Goal: Answer question/provide support

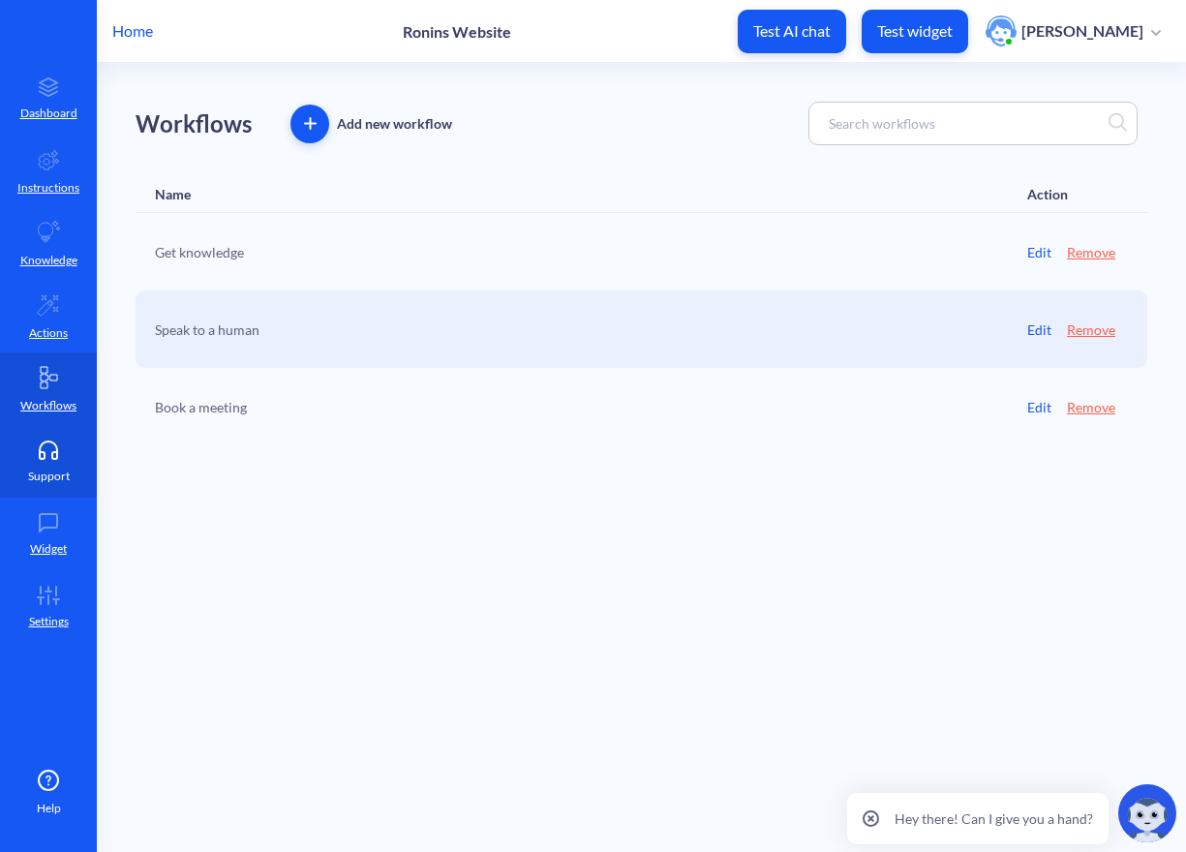
click at [43, 456] on icon at bounding box center [48, 449] width 39 height 19
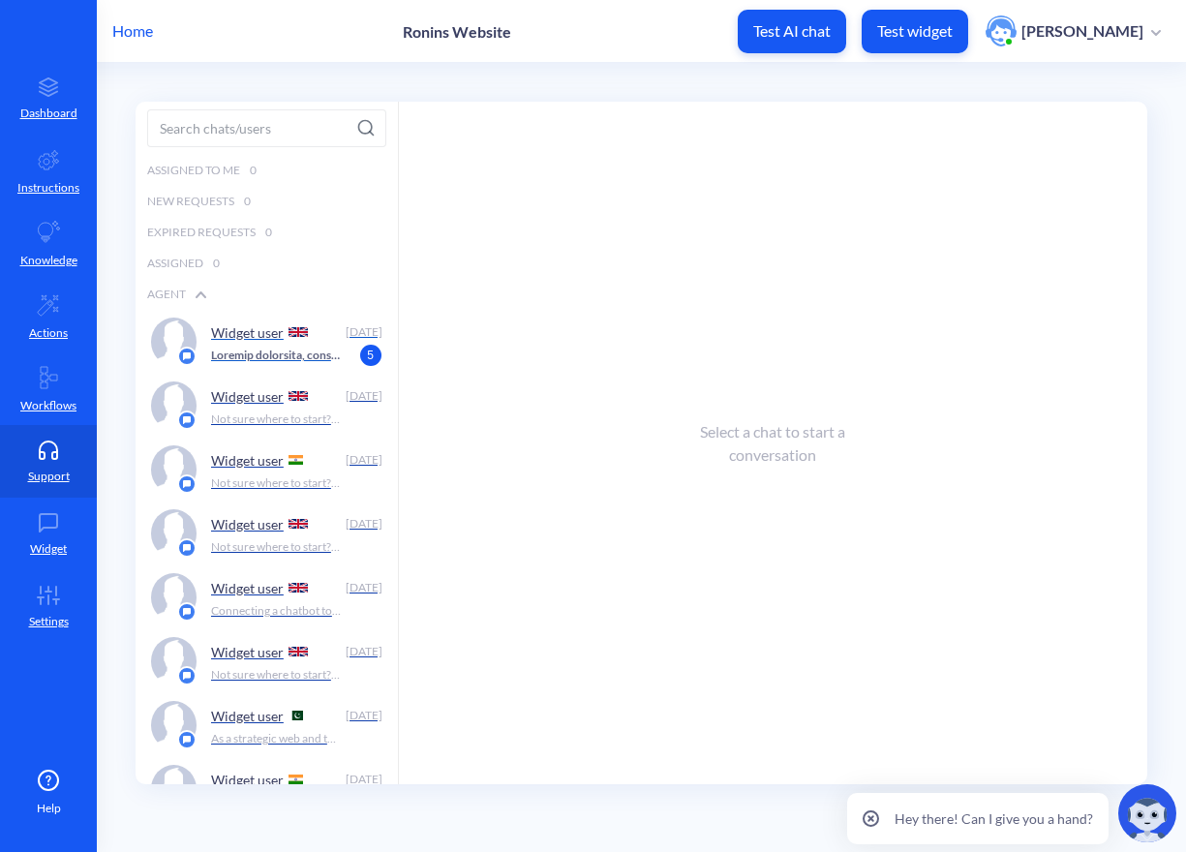
click at [248, 344] on div "Widget user" at bounding box center [274, 331] width 127 height 29
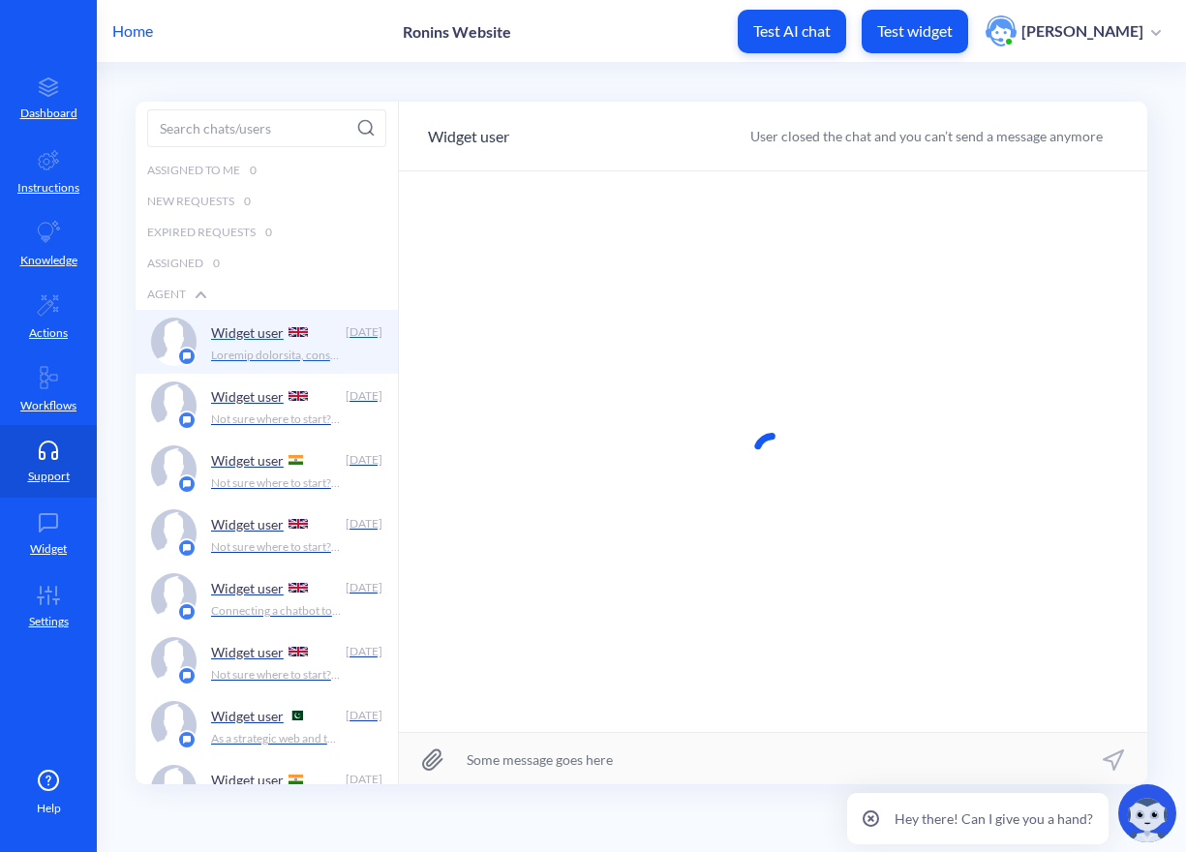
scroll to position [1, 0]
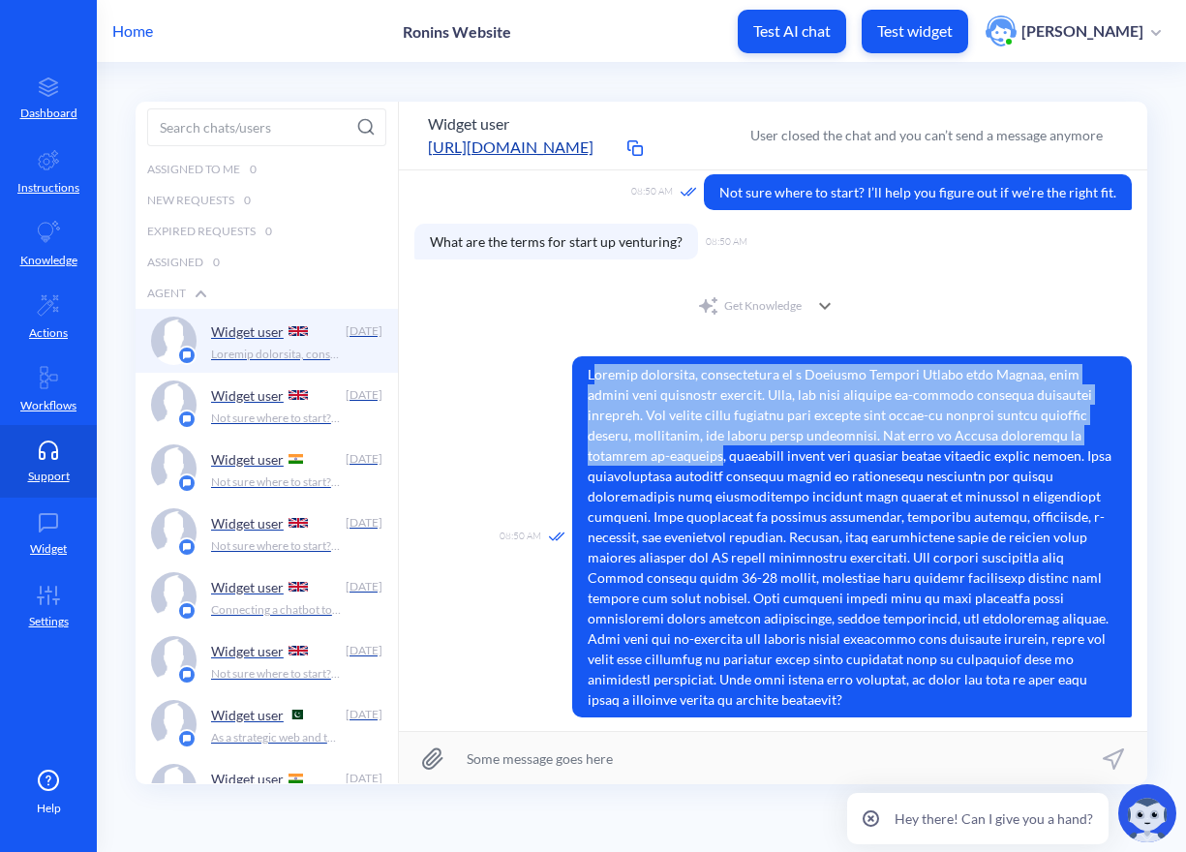
drag, startPoint x: 594, startPoint y: 385, endPoint x: 637, endPoint y: 456, distance: 82.5
click at [637, 456] on span at bounding box center [851, 536] width 559 height 361
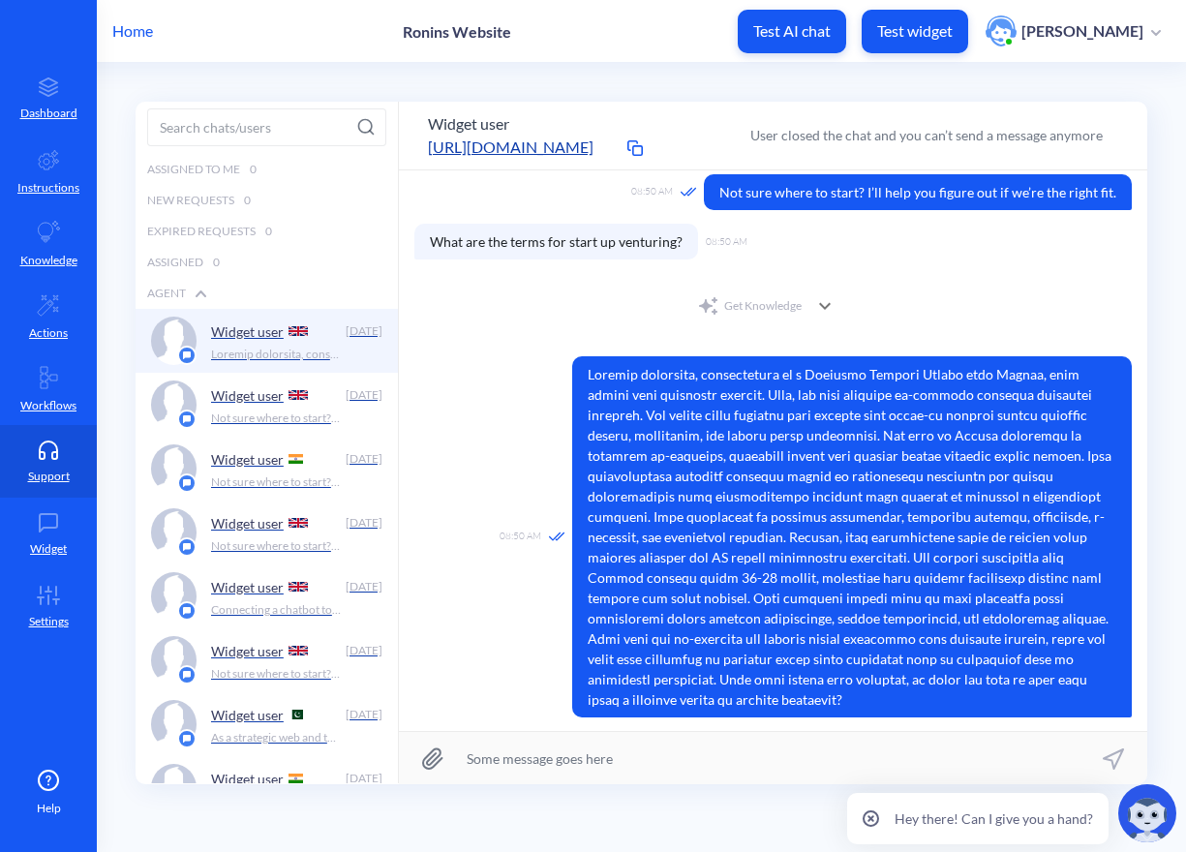
click at [649, 456] on span at bounding box center [851, 536] width 559 height 361
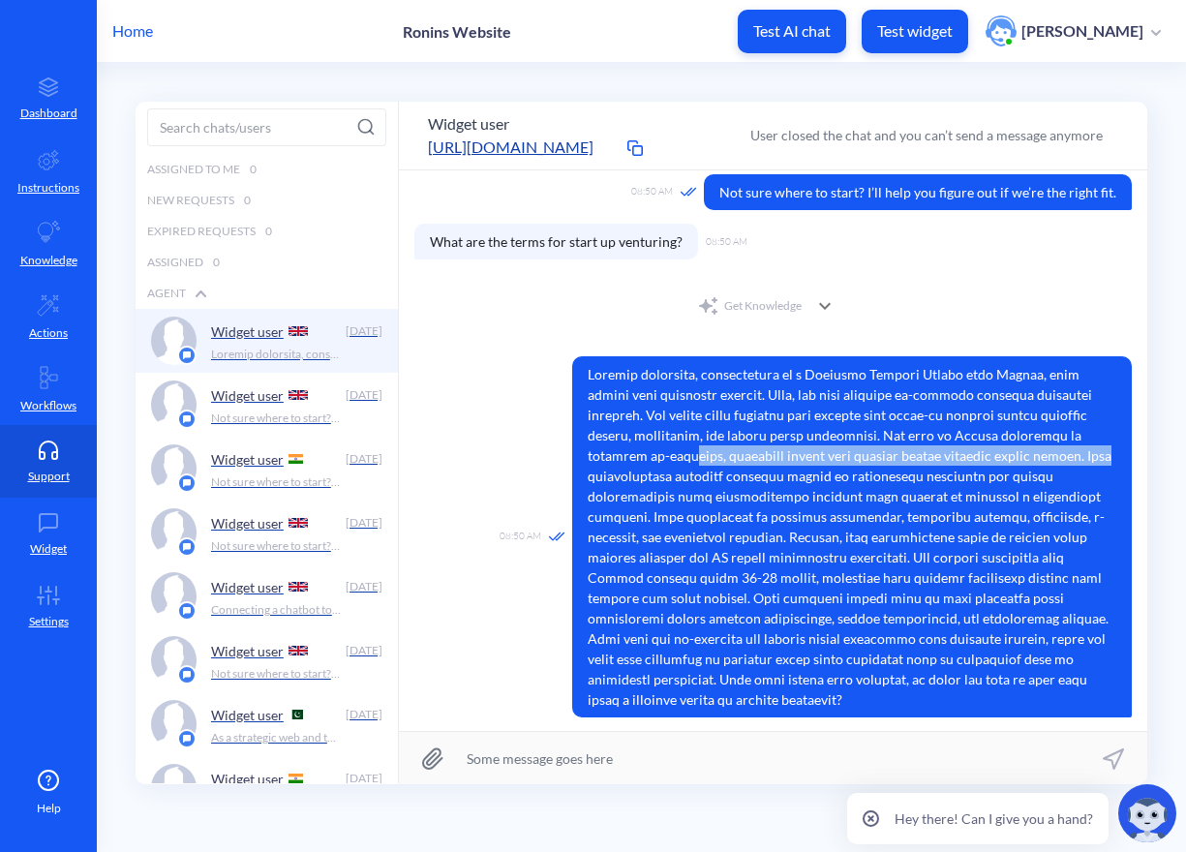
drag, startPoint x: 637, startPoint y: 458, endPoint x: 1029, endPoint y: 466, distance: 392.1
click at [1041, 462] on span at bounding box center [851, 536] width 559 height 361
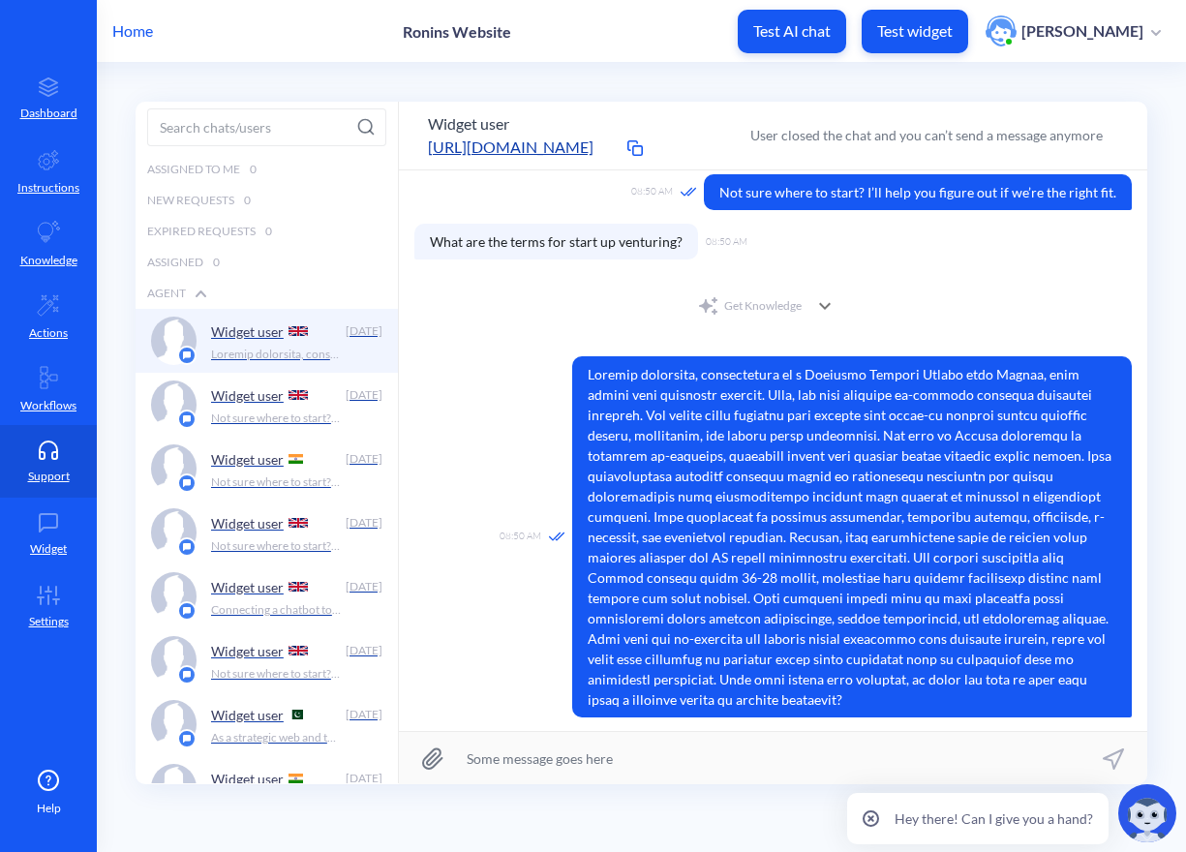
drag, startPoint x: 911, startPoint y: 466, endPoint x: 669, endPoint y: 403, distance: 250.0
click at [909, 466] on span at bounding box center [851, 536] width 559 height 361
